Goal: Task Accomplishment & Management: Complete application form

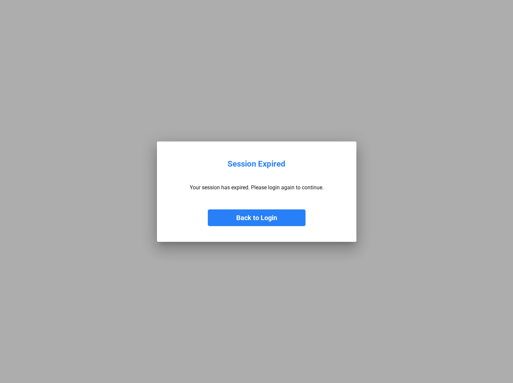
click at [254, 217] on button "Back to Login" at bounding box center [257, 218] width 98 height 17
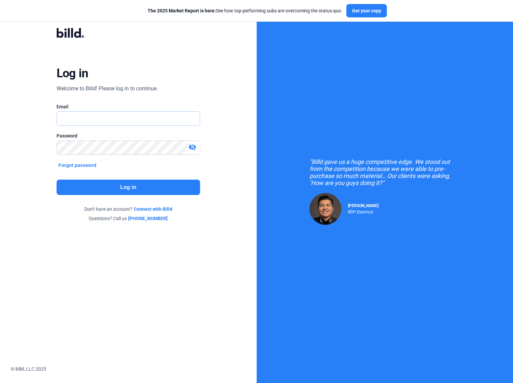
type input "[PERSON_NAME][EMAIL_ADDRESS][DOMAIN_NAME]"
click at [138, 189] on button "Log in" at bounding box center [129, 187] width 144 height 15
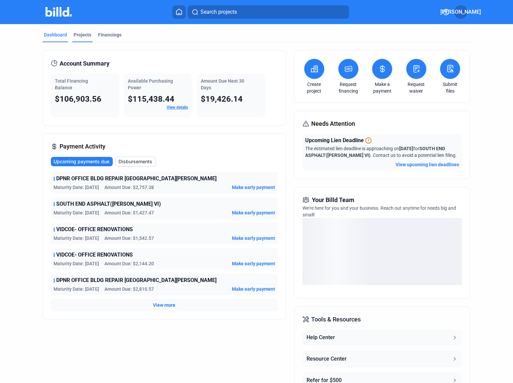
click at [83, 34] on div "Projects" at bounding box center [83, 34] width 18 height 7
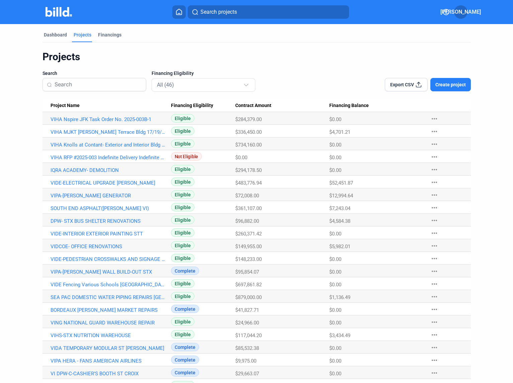
click at [454, 84] on span "Create project" at bounding box center [451, 84] width 30 height 7
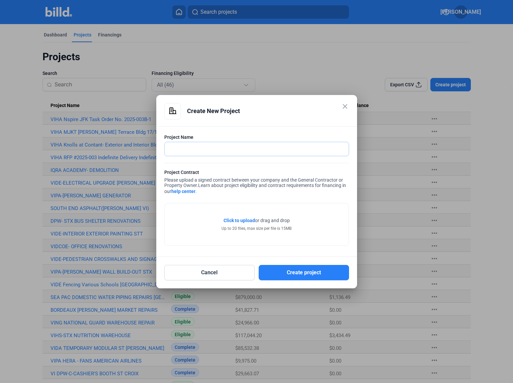
click at [192, 150] on input "text" at bounding box center [257, 149] width 184 height 14
paste input "Task Order # 2025-003B-2"
type input "VIHA NSPIRE [PERSON_NAME] APARTMENTS-Task Order # 2025-003B-2"
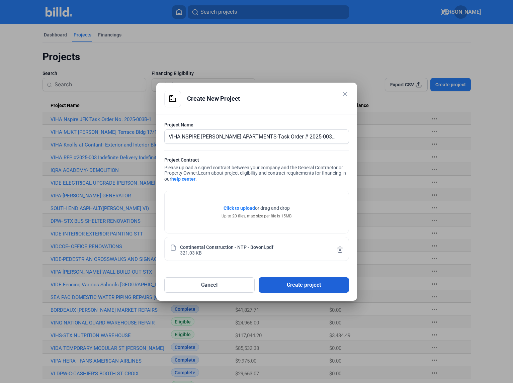
click at [294, 287] on button "Create project" at bounding box center [304, 285] width 90 height 15
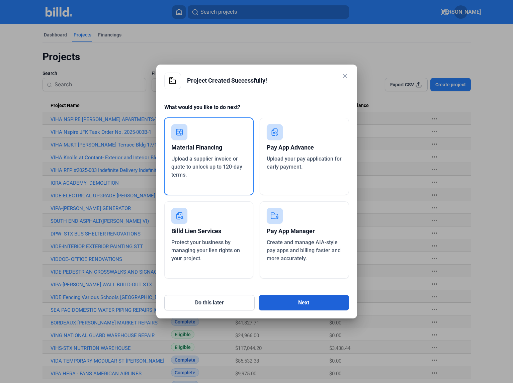
click at [304, 303] on button "Next" at bounding box center [304, 302] width 90 height 15
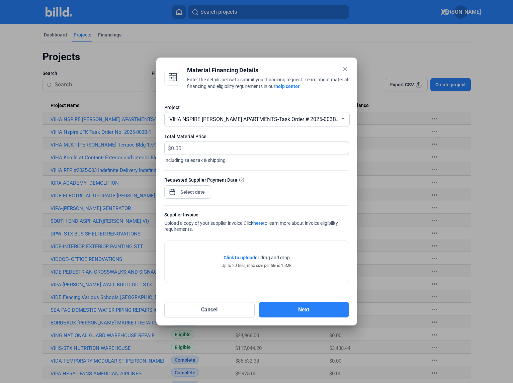
click at [344, 66] on mat-icon "close" at bounding box center [345, 69] width 8 height 8
